Goal: Task Accomplishment & Management: Complete application form

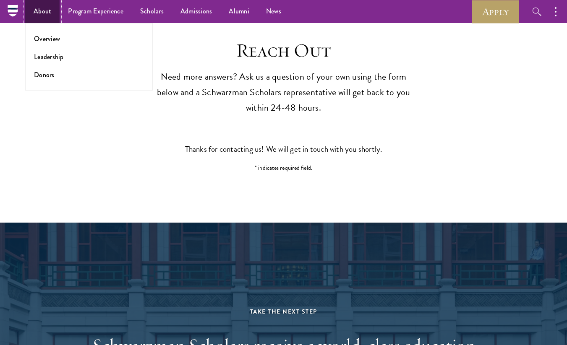
click at [33, 15] on link "About" at bounding box center [42, 11] width 34 height 23
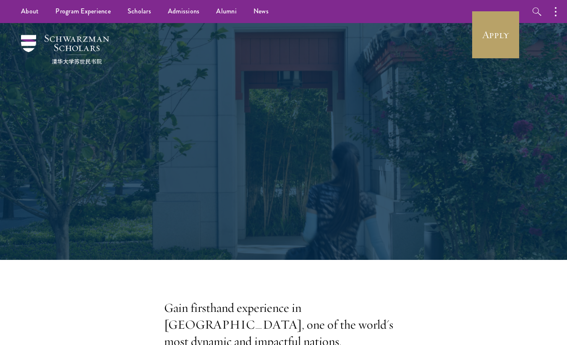
click at [0, 0] on ul "Overview Leadership Donors" at bounding box center [0, 0] width 0 height 0
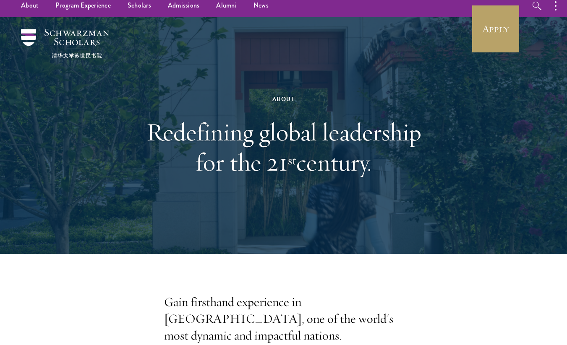
scroll to position [8, 0]
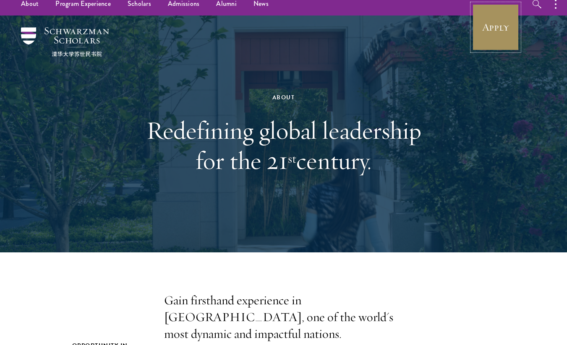
click at [502, 36] on link "Apply" at bounding box center [495, 27] width 47 height 47
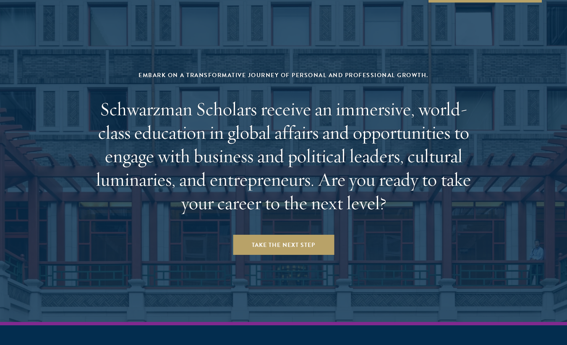
scroll to position [3417, 0]
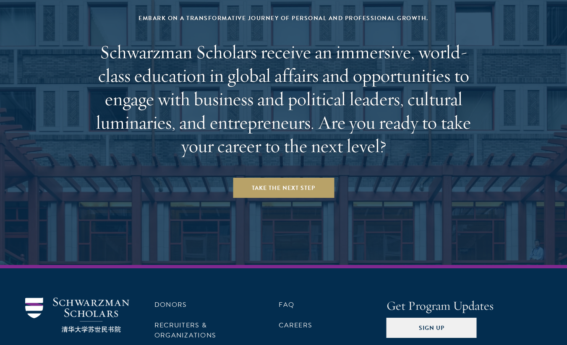
click at [286, 92] on aside "Embark on a transformative journey of personal and professional growth. Schwarz…" at bounding box center [283, 97] width 567 height 336
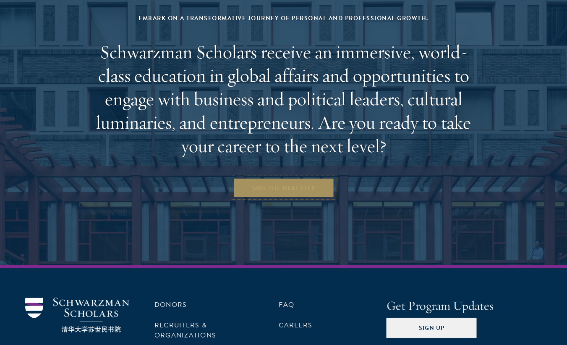
click at [273, 178] on link "Take the Next Step" at bounding box center [283, 188] width 101 height 20
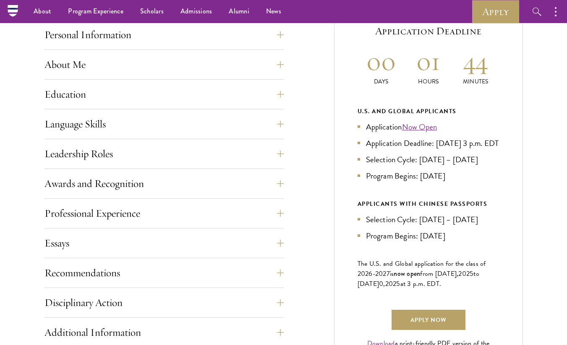
scroll to position [283, 0]
